Goal: Task Accomplishment & Management: Use online tool/utility

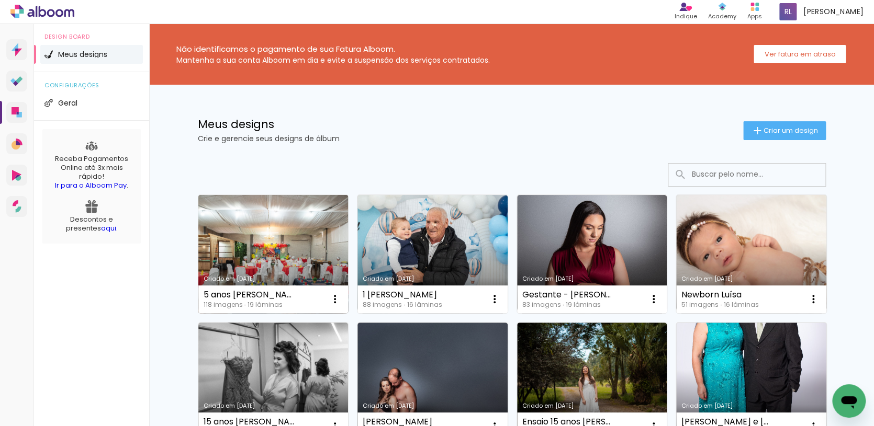
click at [265, 241] on link "Criado em [DATE]" at bounding box center [273, 254] width 150 height 118
click at [268, 235] on link "Criado em [DATE]" at bounding box center [273, 254] width 150 height 118
